Goal: Task Accomplishment & Management: Use online tool/utility

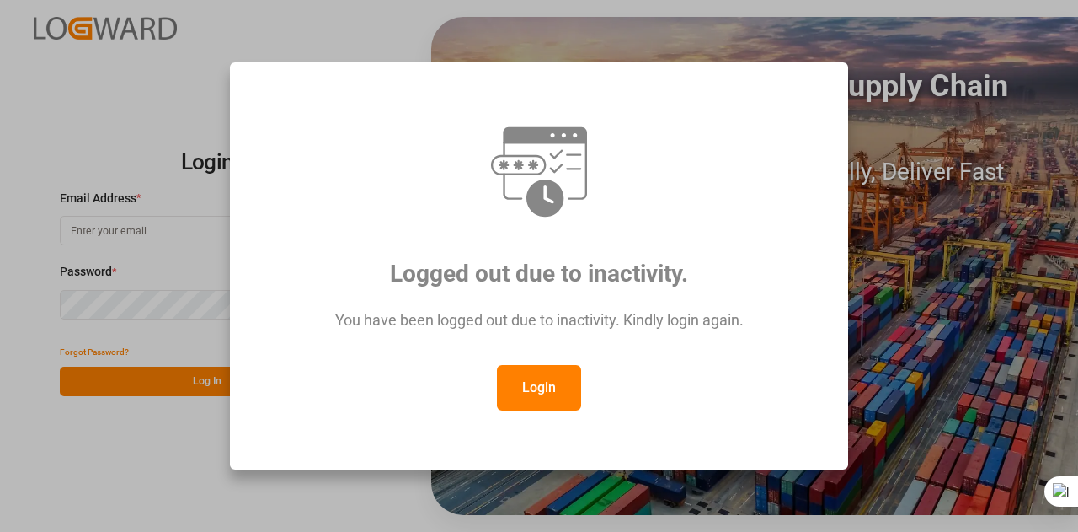
click at [538, 373] on button "Login" at bounding box center [539, 387] width 84 height 45
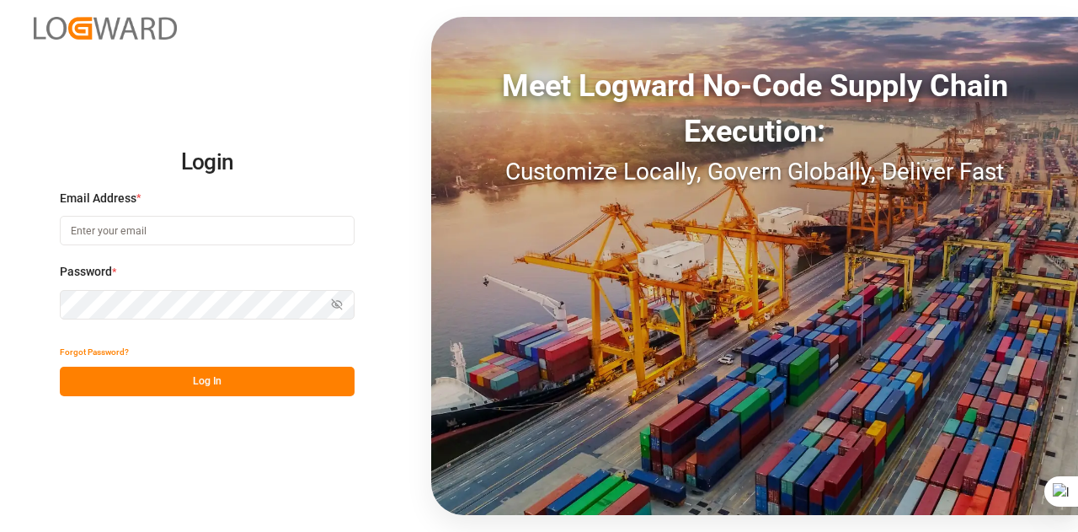
click at [236, 239] on input at bounding box center [207, 230] width 295 height 29
type input "[EMAIL_ADDRESS][DOMAIN_NAME]"
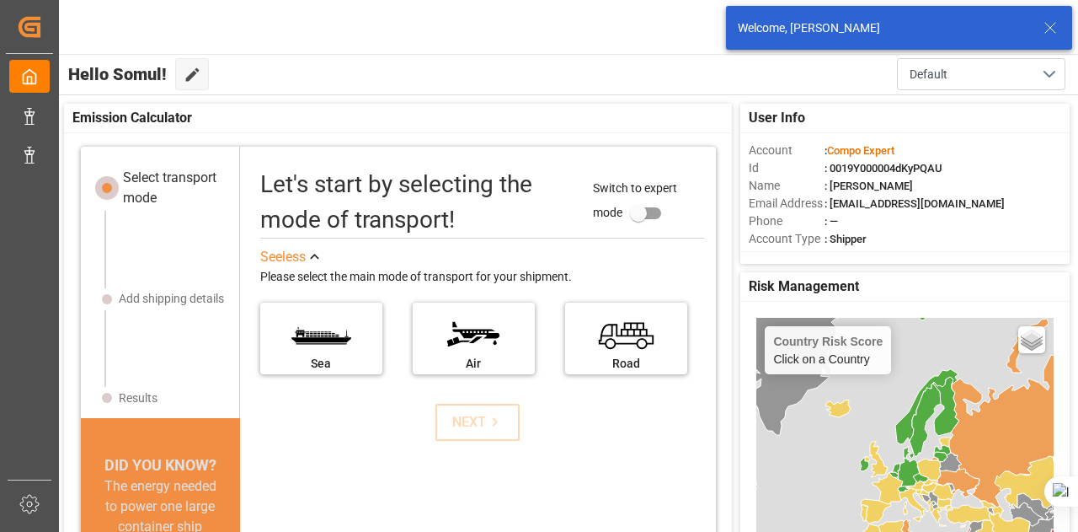
scroll to position [44, 0]
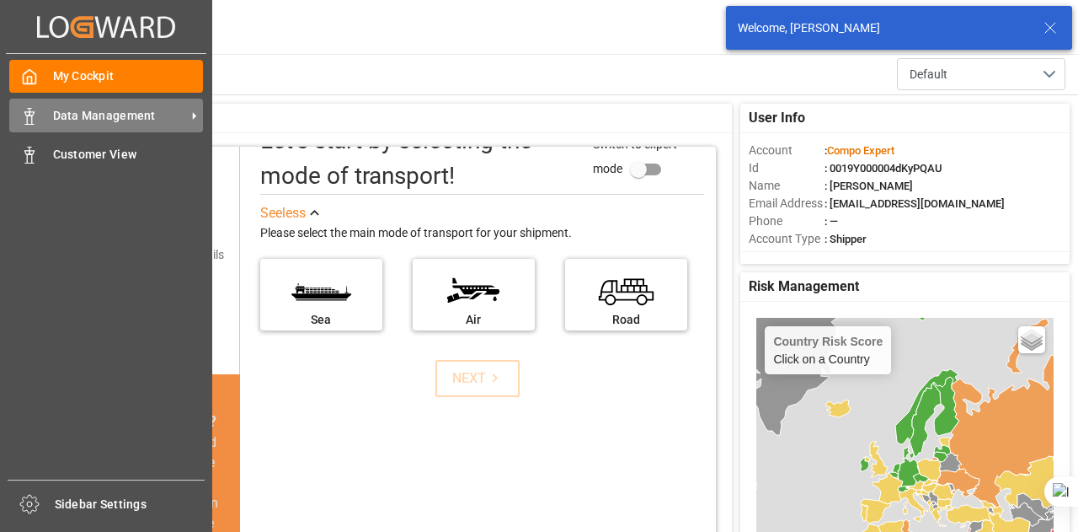
click at [40, 126] on div "Data Management Data Management" at bounding box center [106, 115] width 194 height 33
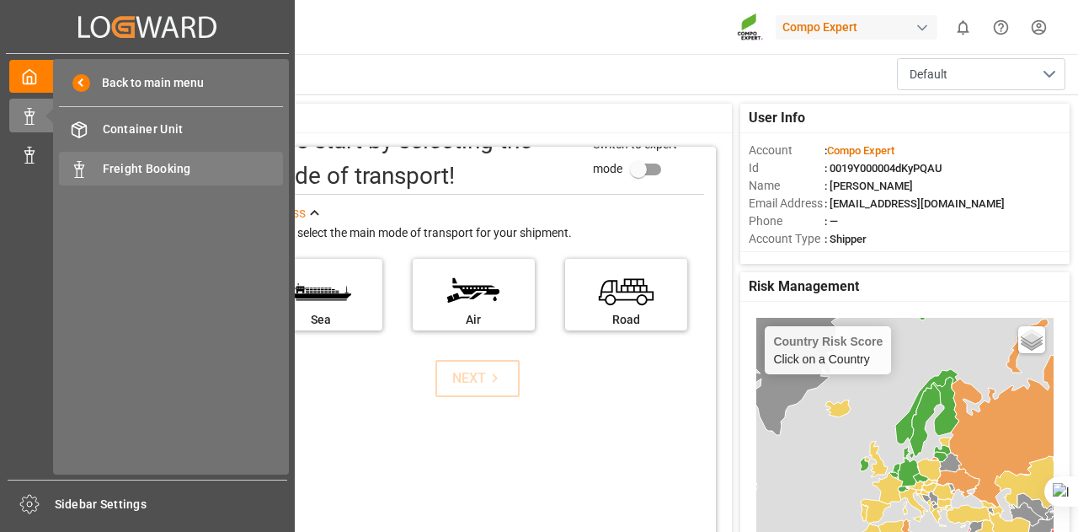
click at [112, 177] on span "Freight Booking" at bounding box center [193, 169] width 181 height 18
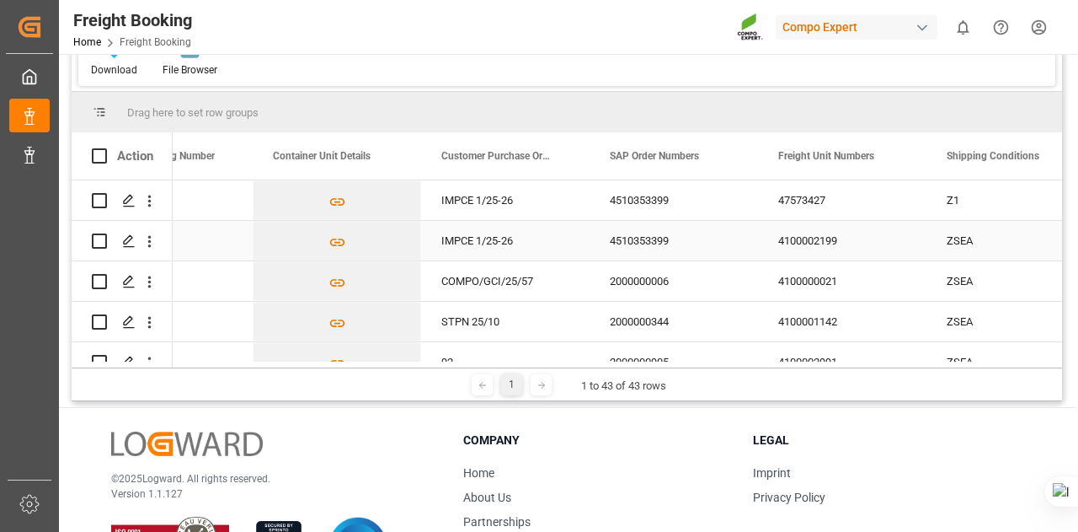
scroll to position [119, 0]
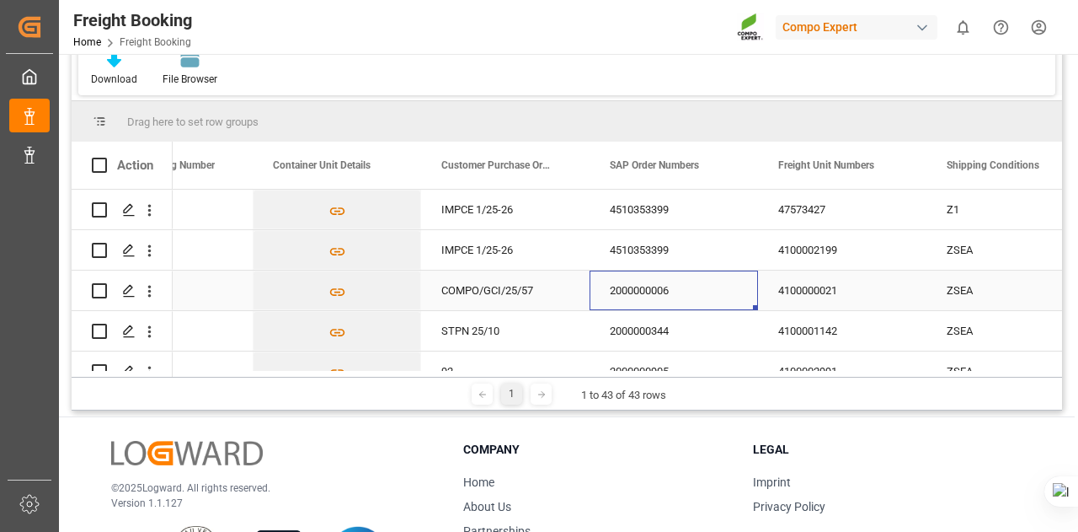
click at [662, 285] on div "2000000006" at bounding box center [674, 290] width 169 height 40
click at [644, 317] on div "2000000344" at bounding box center [674, 331] width 169 height 40
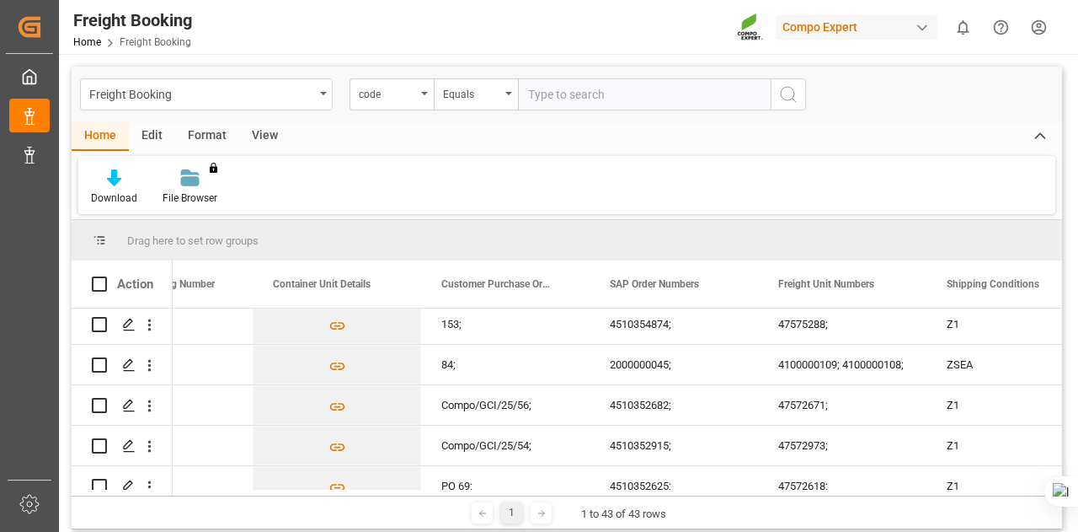
scroll to position [1563, 0]
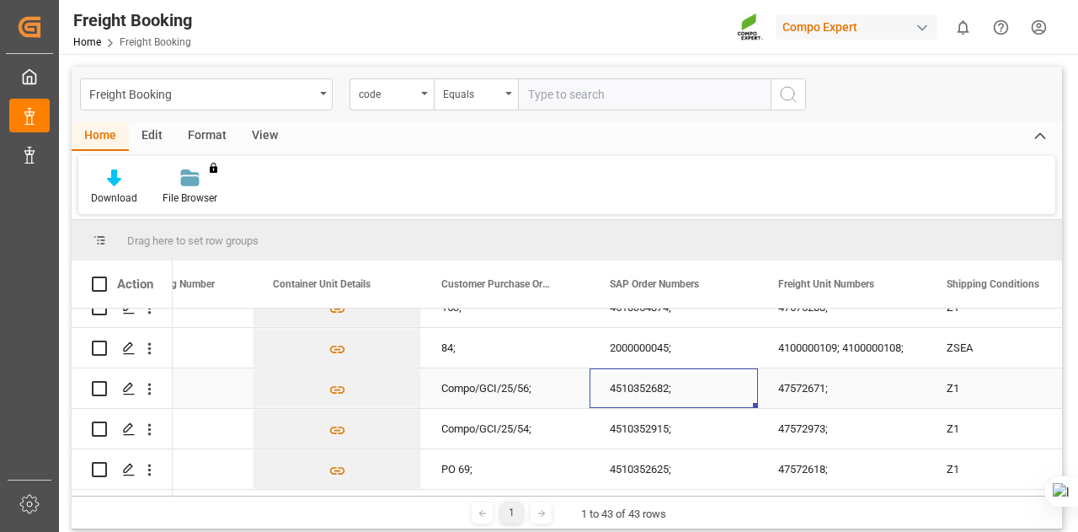
click at [632, 383] on div "4510352682;" at bounding box center [674, 388] width 169 height 40
click at [657, 417] on div "4510352915;" at bounding box center [674, 429] width 169 height 40
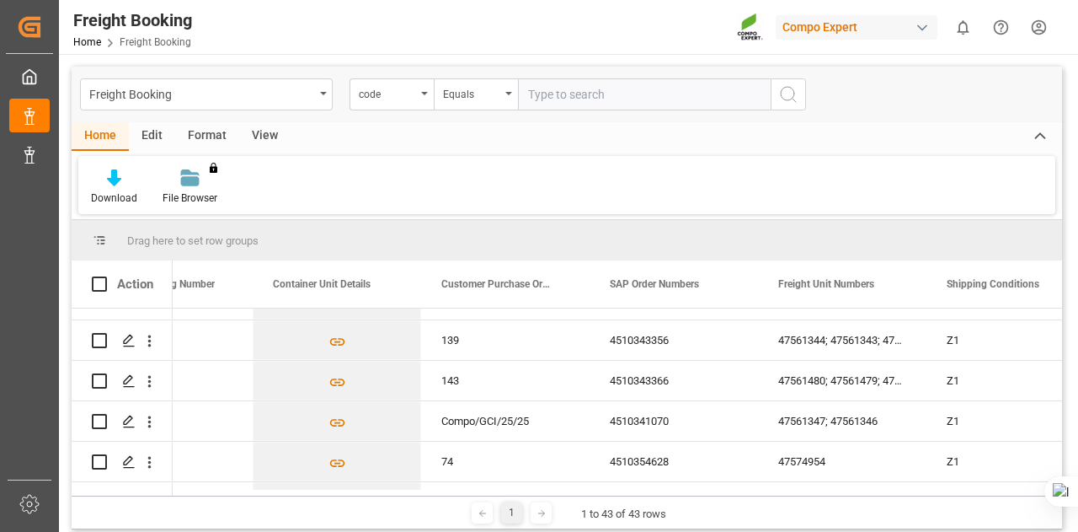
scroll to position [1023, 0]
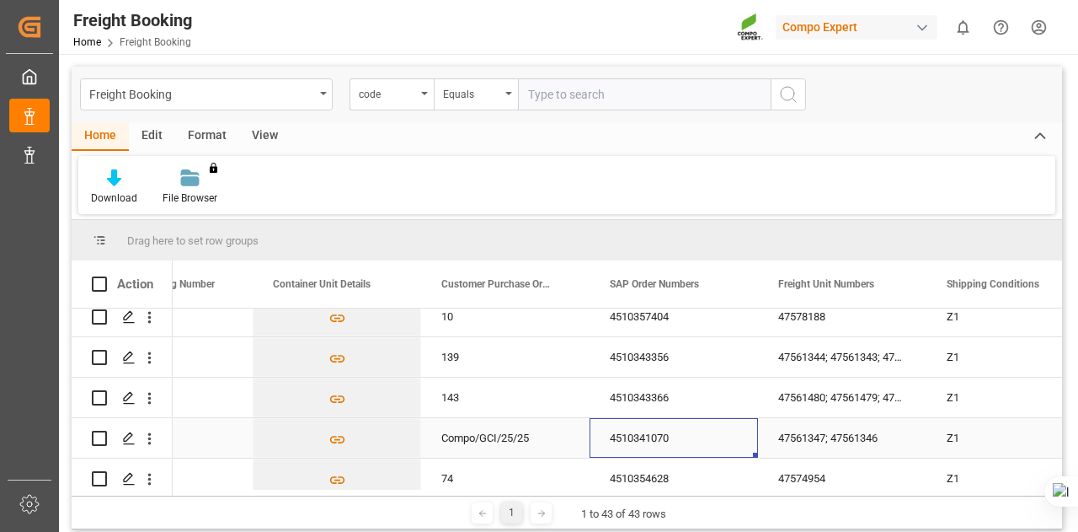
click at [657, 432] on div "4510341070" at bounding box center [674, 438] width 169 height 40
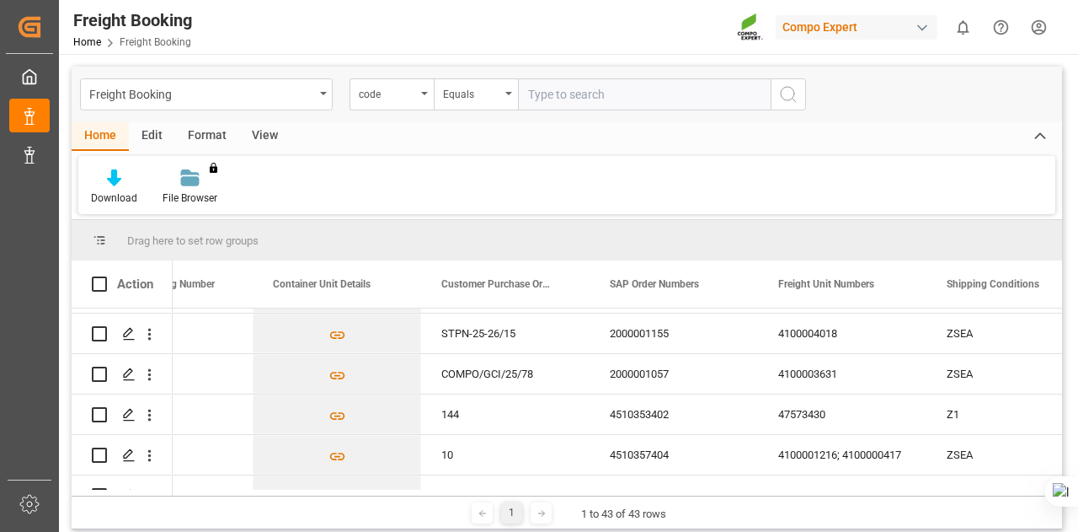
scroll to position [717, 0]
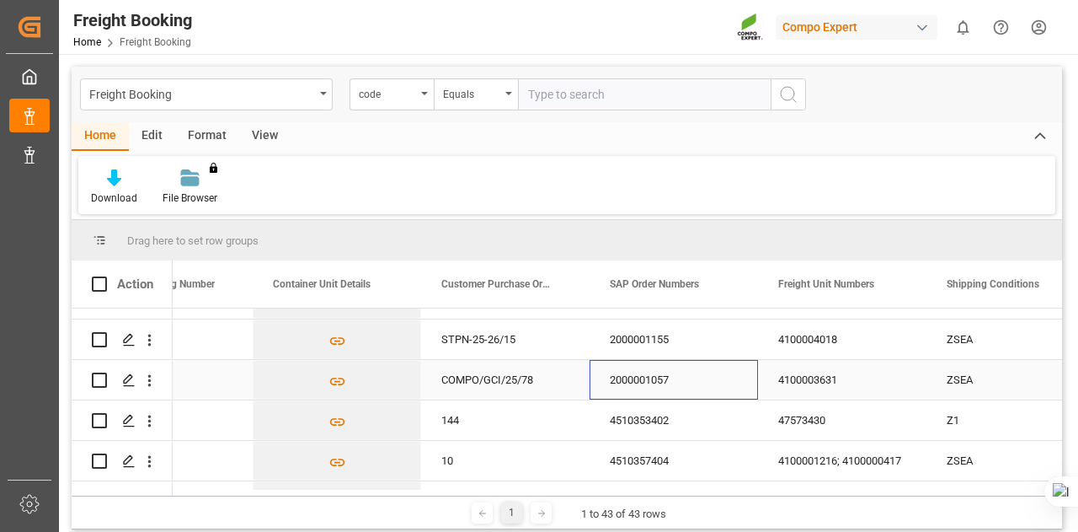
click at [647, 376] on div "2000001057" at bounding box center [674, 380] width 169 height 40
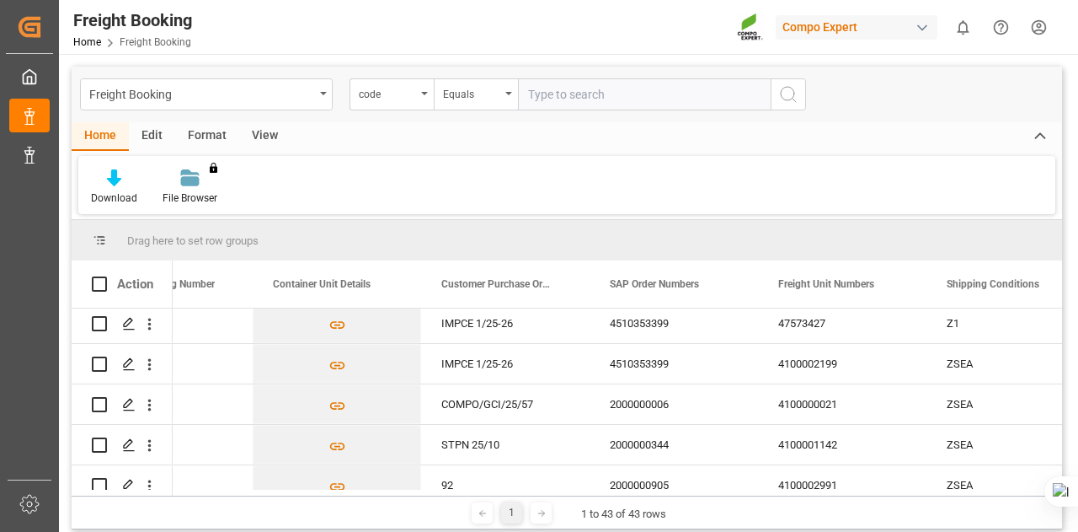
scroll to position [0, 0]
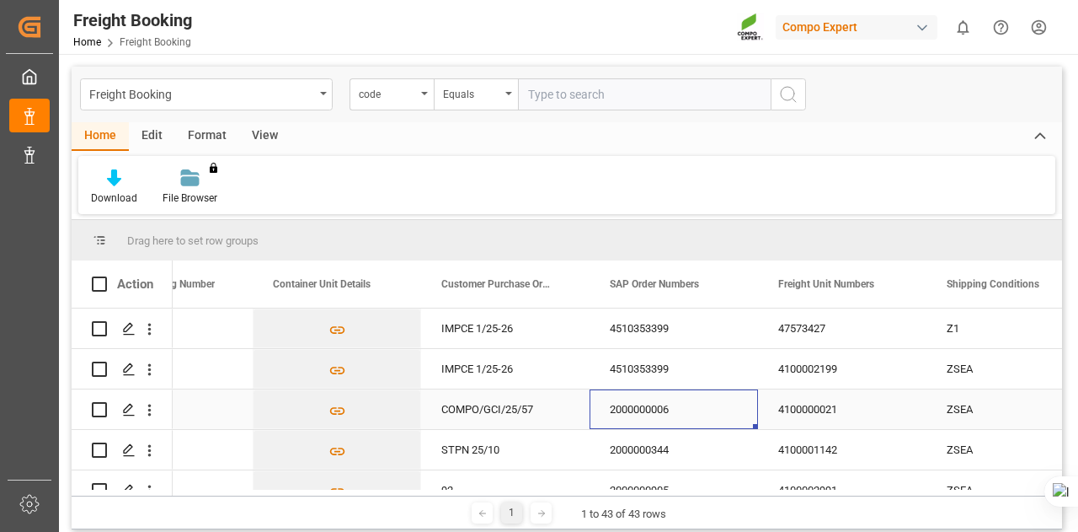
click at [667, 404] on div "2000000006" at bounding box center [674, 409] width 169 height 40
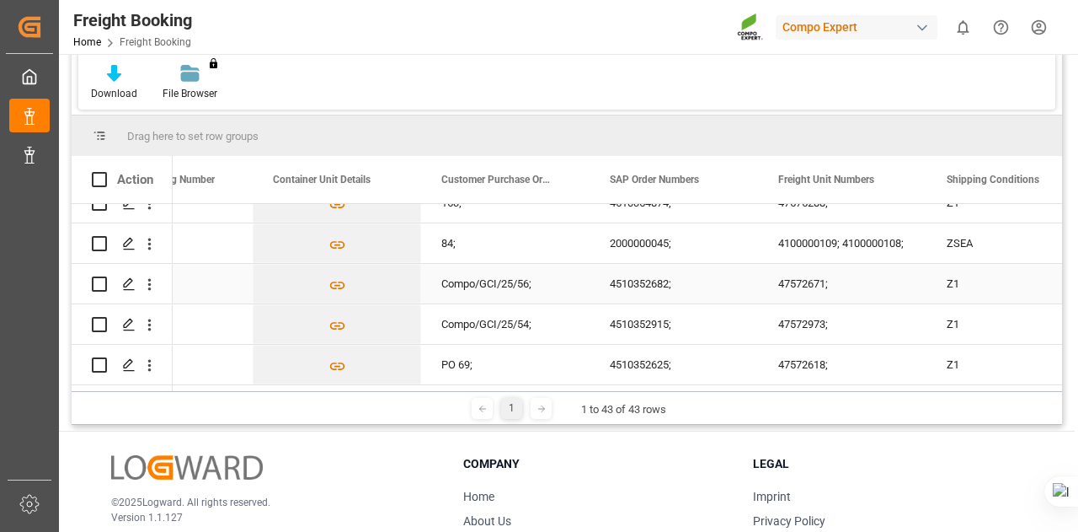
scroll to position [106, 0]
